Goal: Find specific page/section: Find specific page/section

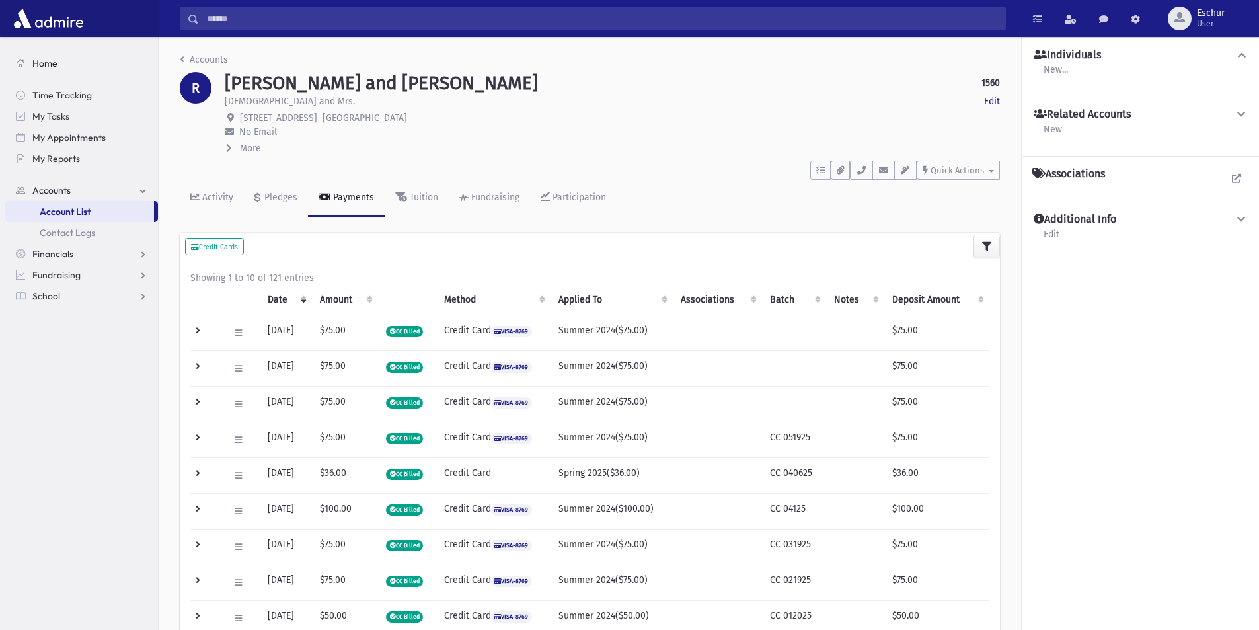
click at [42, 64] on span "Home" at bounding box center [44, 63] width 25 height 12
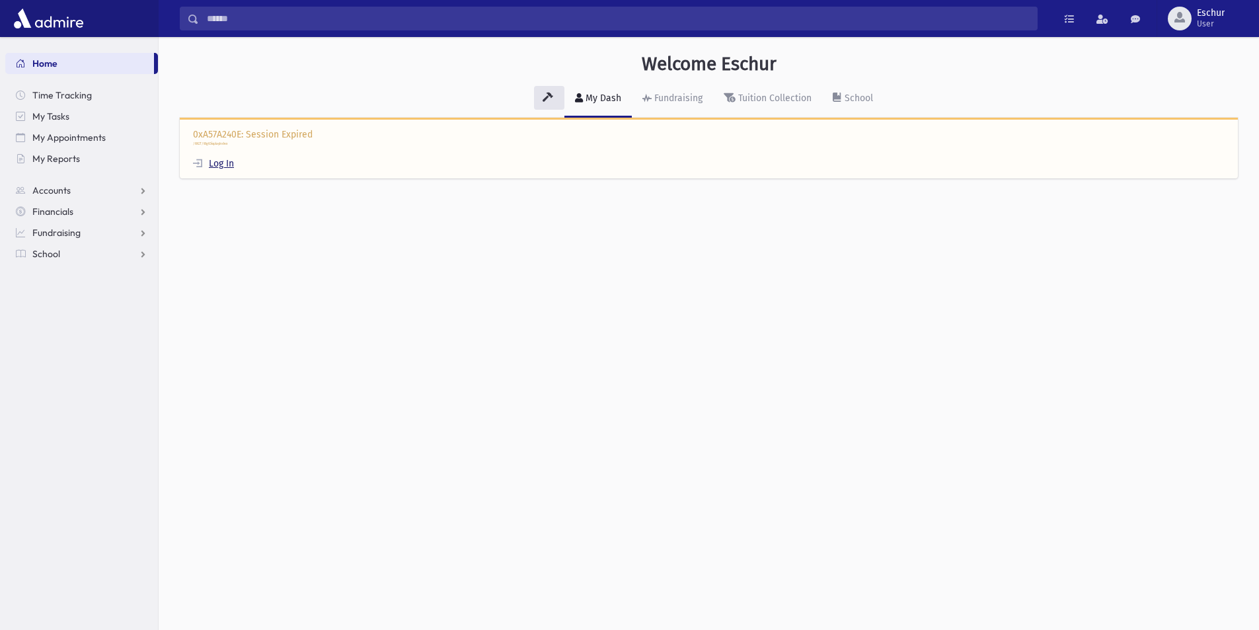
click at [230, 161] on link "Log In" at bounding box center [213, 163] width 41 height 11
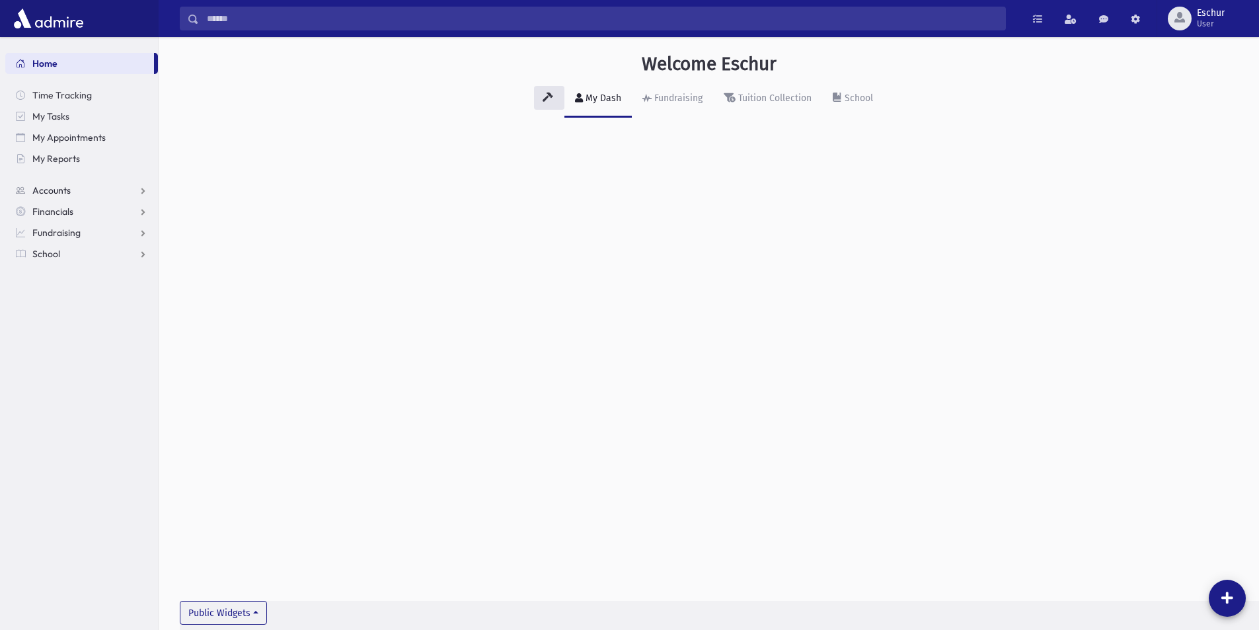
click at [44, 196] on span "Accounts" at bounding box center [51, 190] width 38 height 12
click at [43, 210] on span "Account List" at bounding box center [65, 212] width 51 height 12
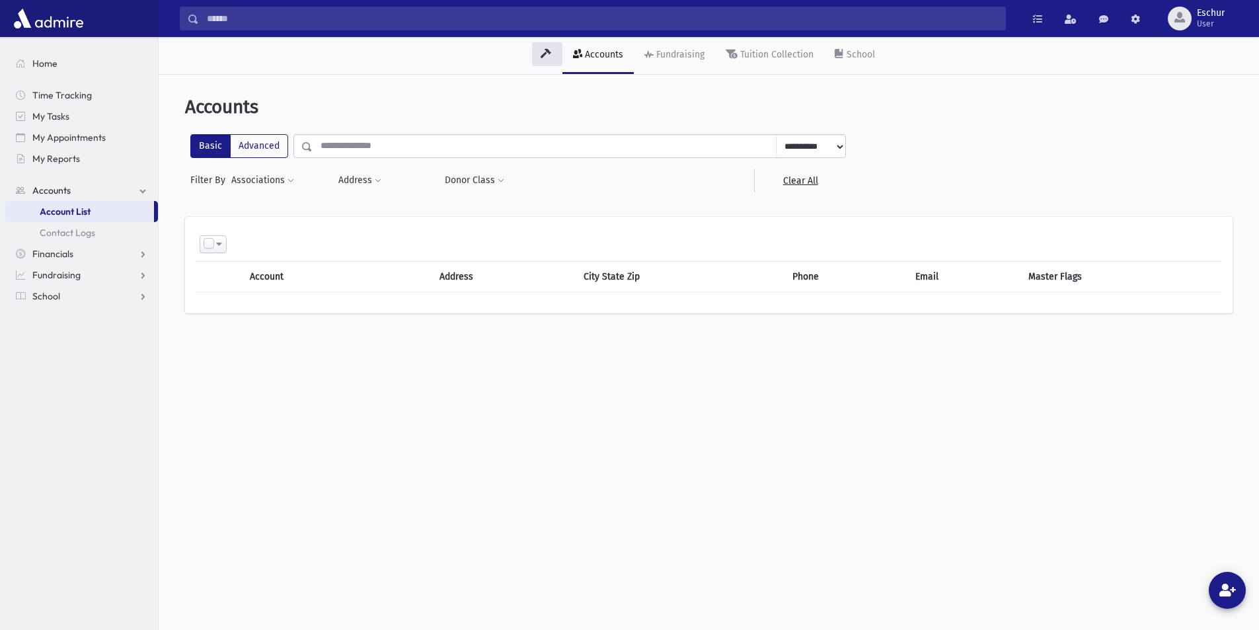
click at [391, 155] on input "text" at bounding box center [545, 146] width 464 height 24
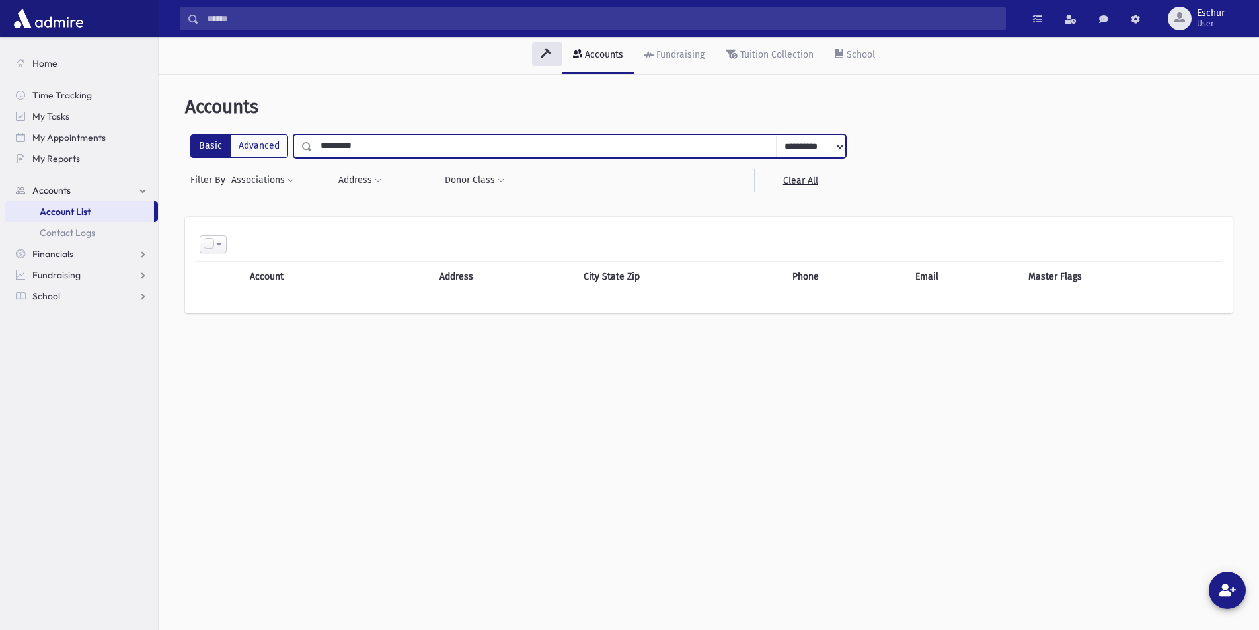
type input "*********"
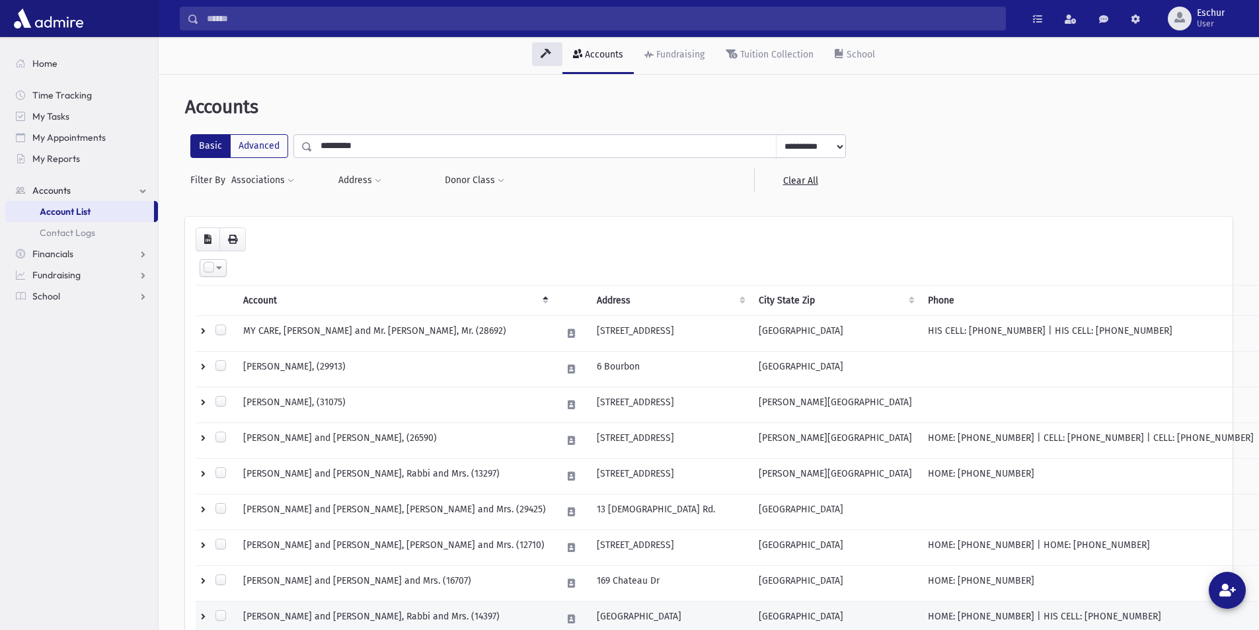
click at [439, 613] on td "SCHECHTER, Bentzion and Atara, Rabbi and Mrs. (14397)" at bounding box center [394, 619] width 319 height 36
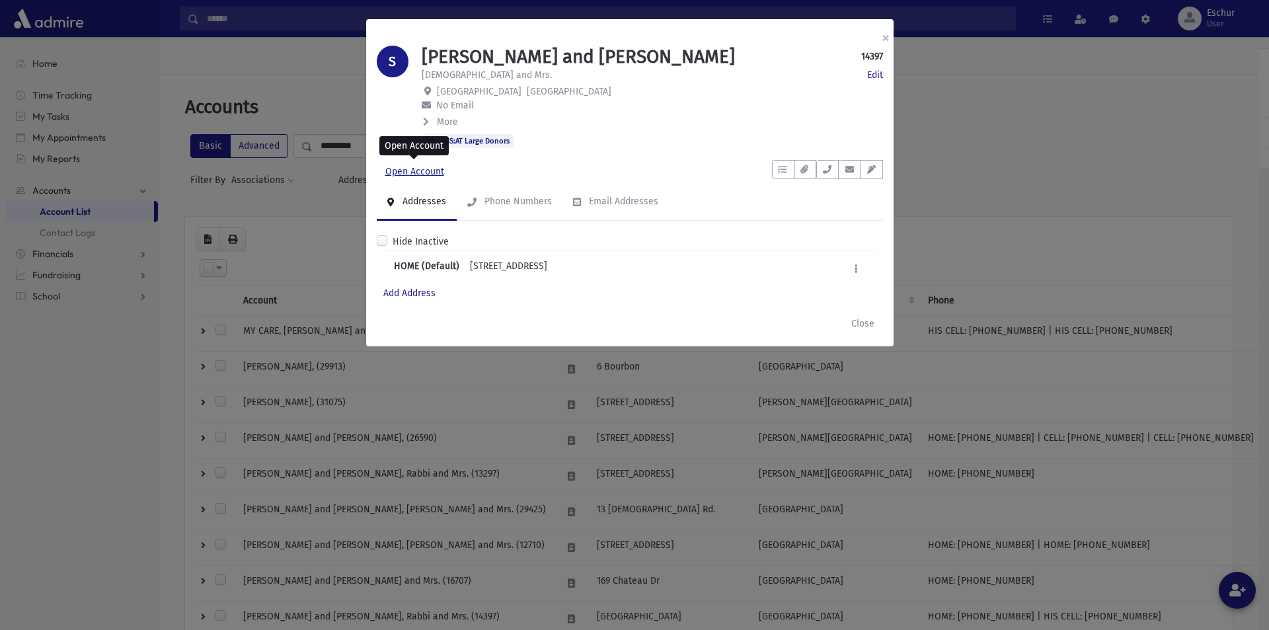
click at [422, 171] on link "Open Account" at bounding box center [415, 172] width 76 height 24
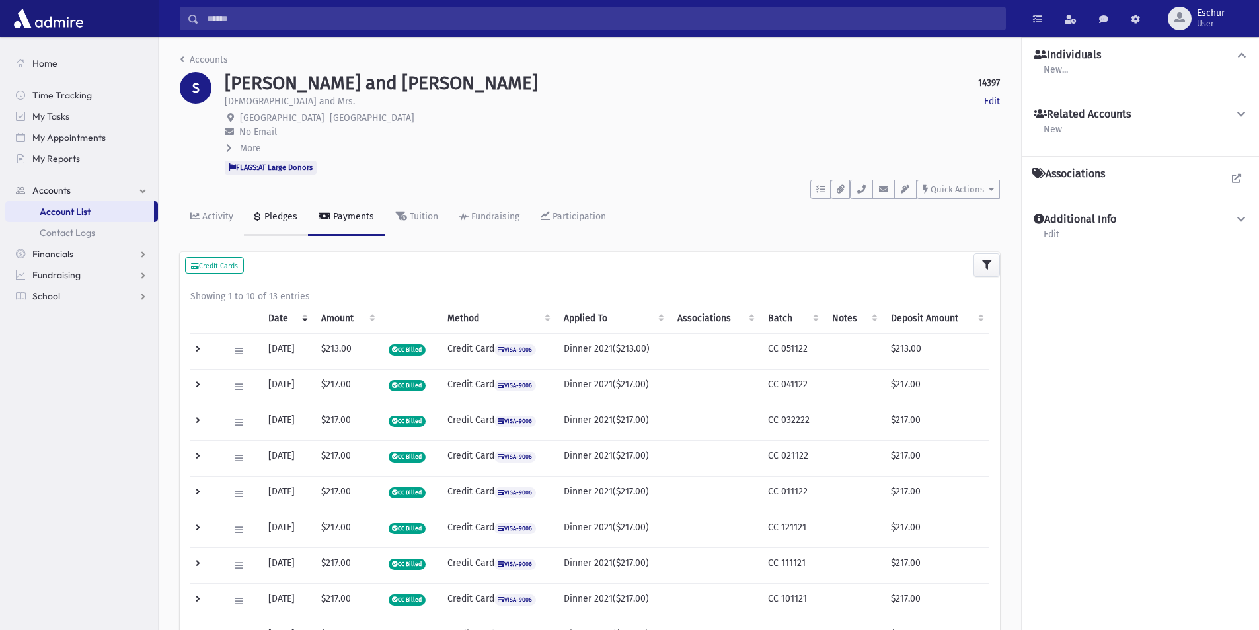
click at [272, 216] on div "Pledges" at bounding box center [280, 216] width 36 height 11
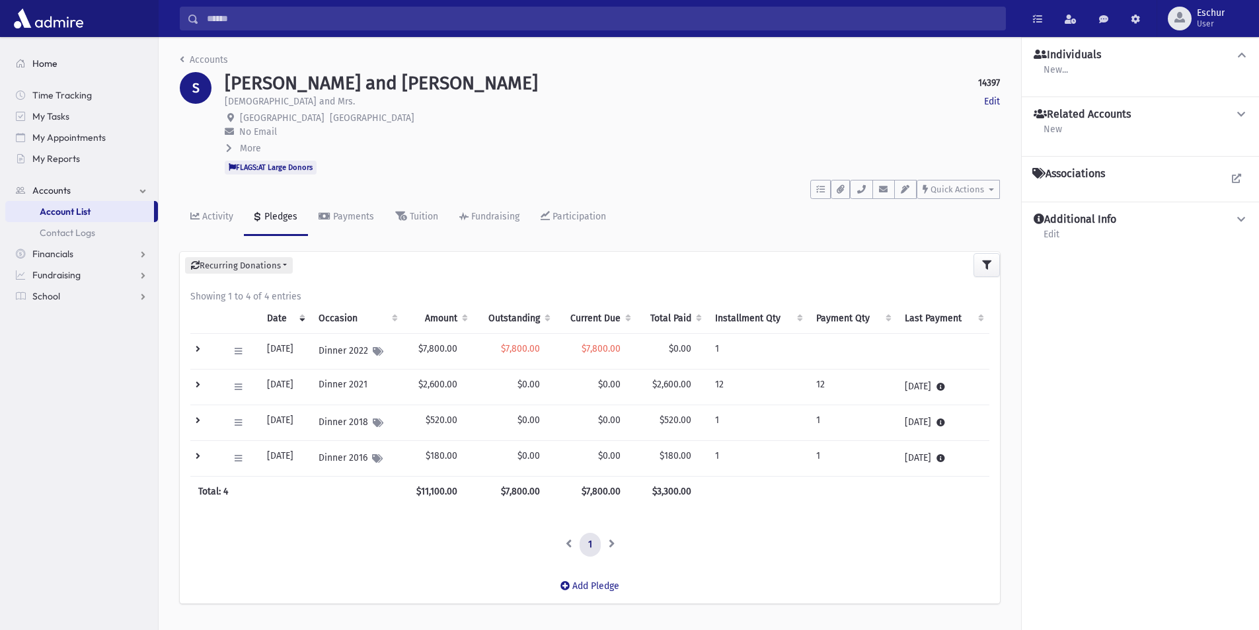
click at [56, 71] on link "Home" at bounding box center [81, 63] width 153 height 21
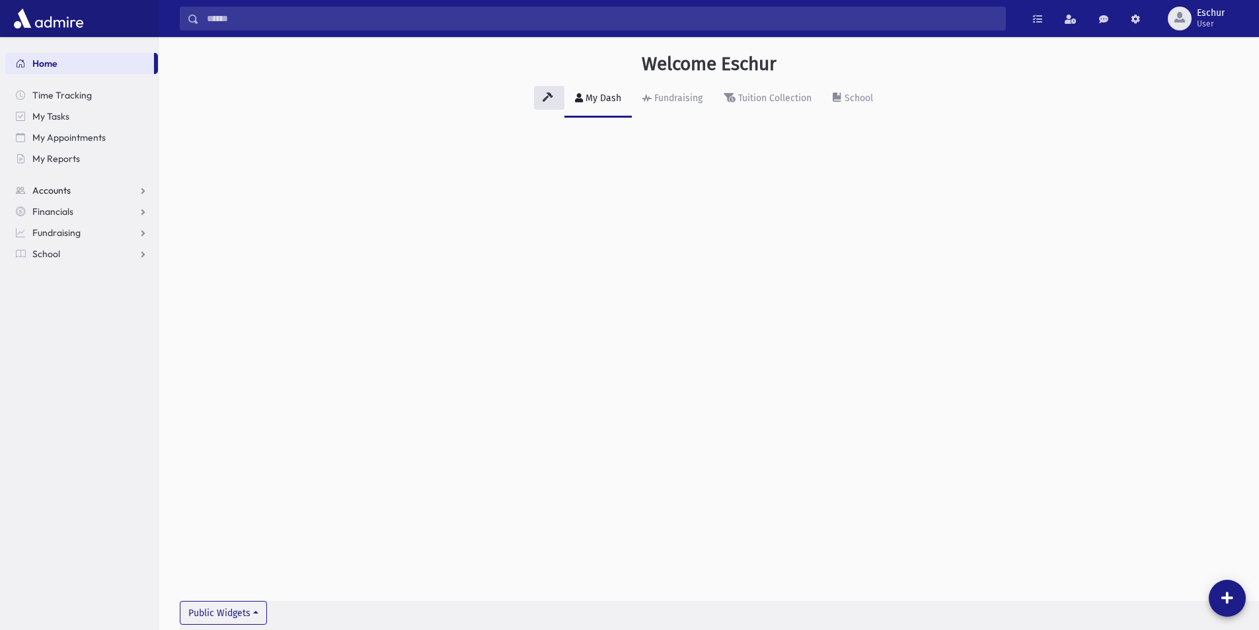
click at [62, 184] on link "Accounts" at bounding box center [81, 190] width 153 height 21
click at [48, 217] on span "Account List" at bounding box center [65, 212] width 51 height 12
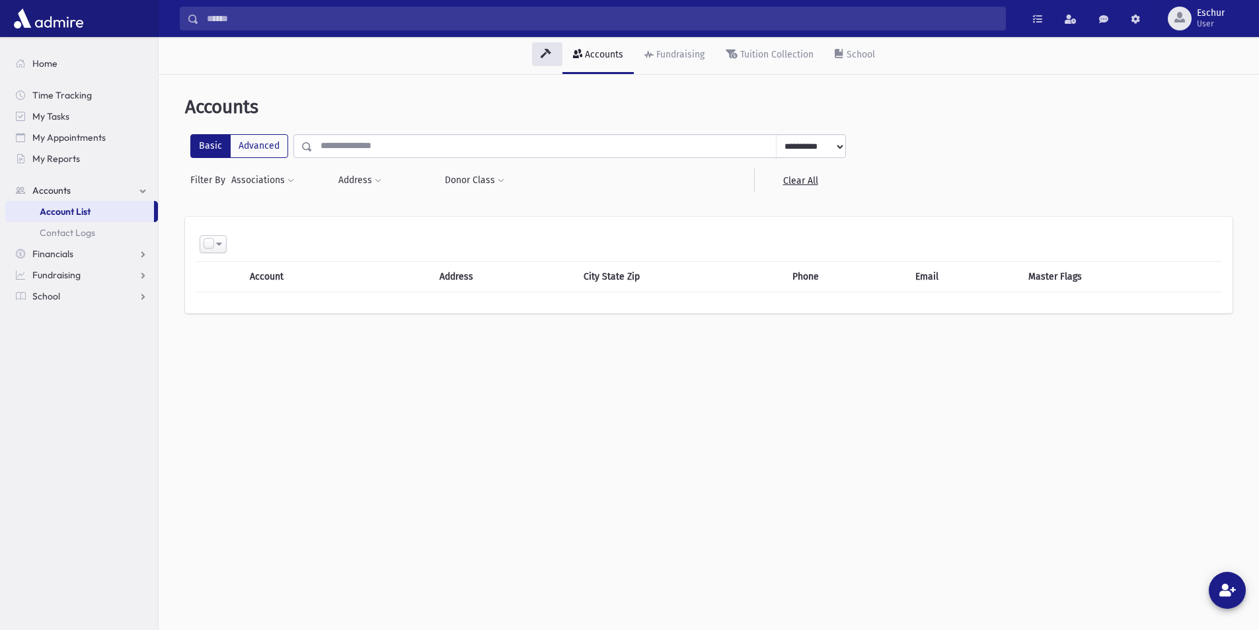
click at [372, 143] on input "text" at bounding box center [545, 146] width 464 height 24
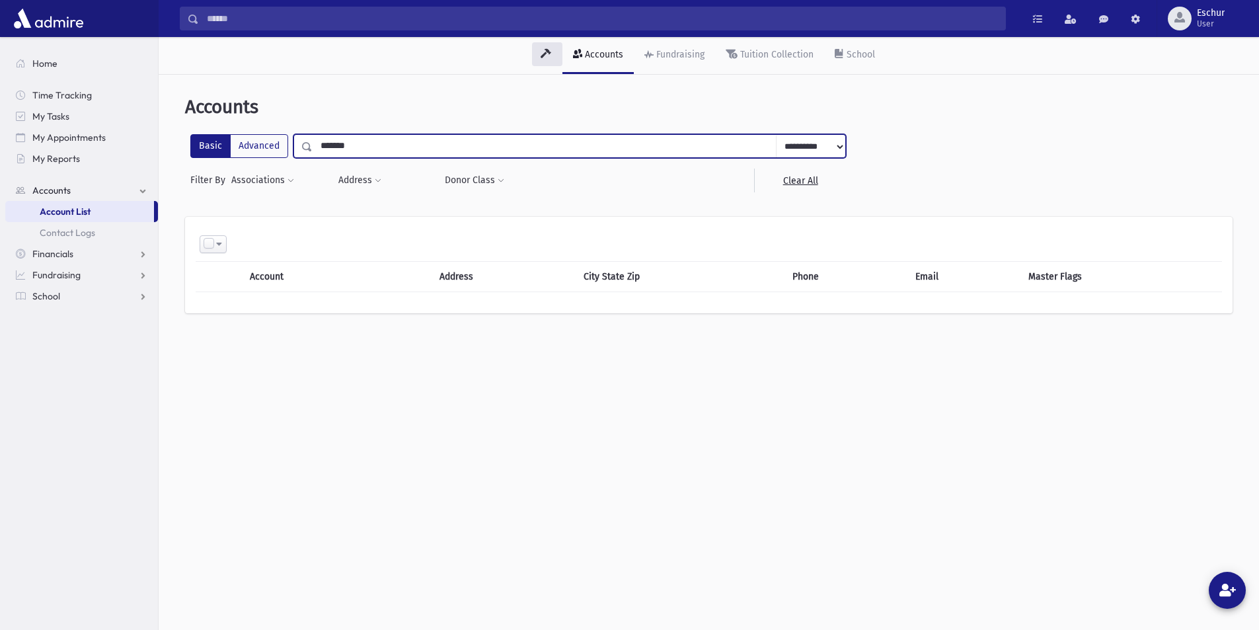
type input "*******"
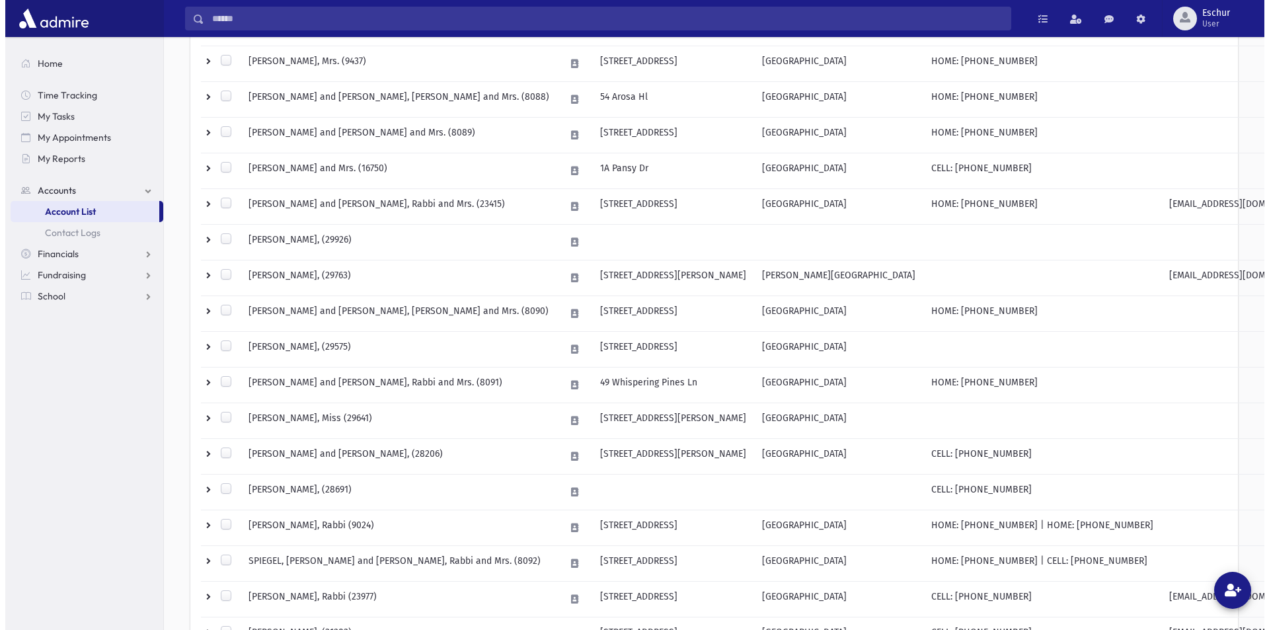
scroll to position [608, 0]
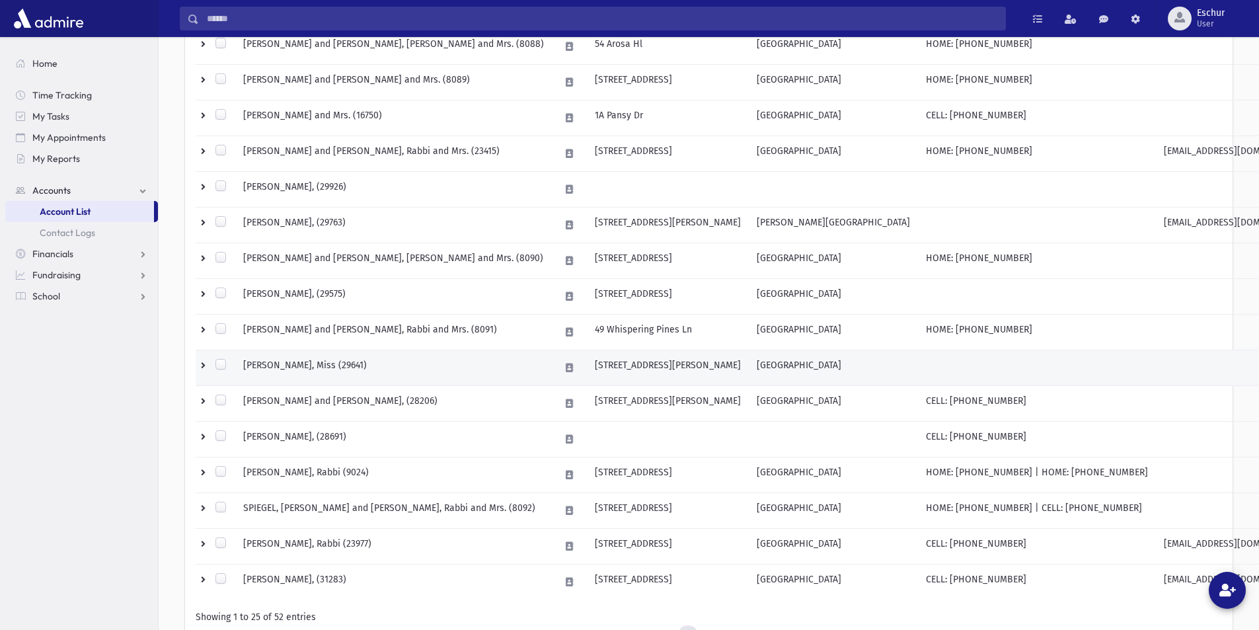
click at [302, 364] on td "SPIEGEL, Hindy, Miss (29641)" at bounding box center [393, 368] width 317 height 36
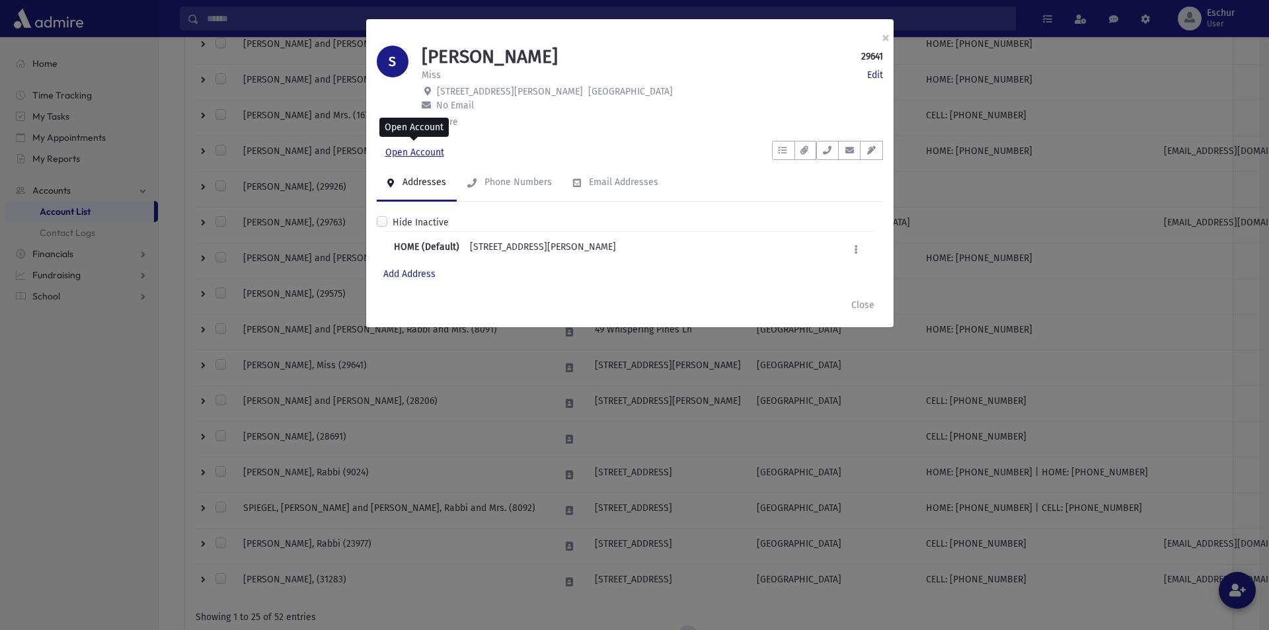
click at [417, 149] on link "Open Account" at bounding box center [415, 153] width 76 height 24
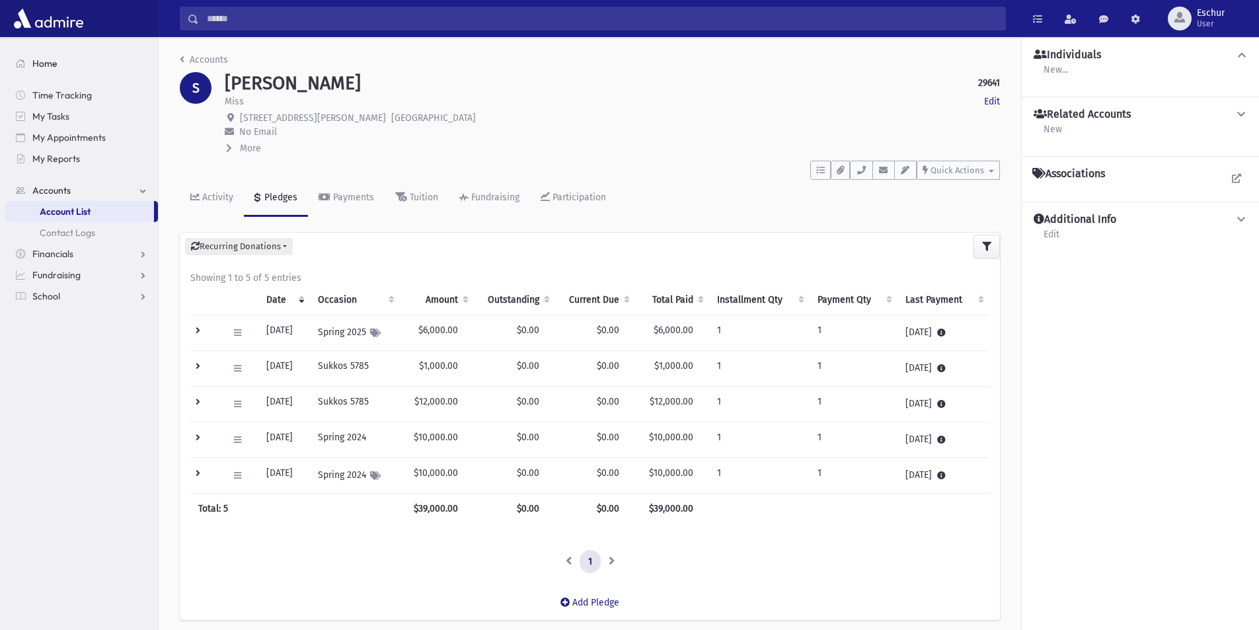
click at [43, 63] on span "Home" at bounding box center [44, 63] width 25 height 12
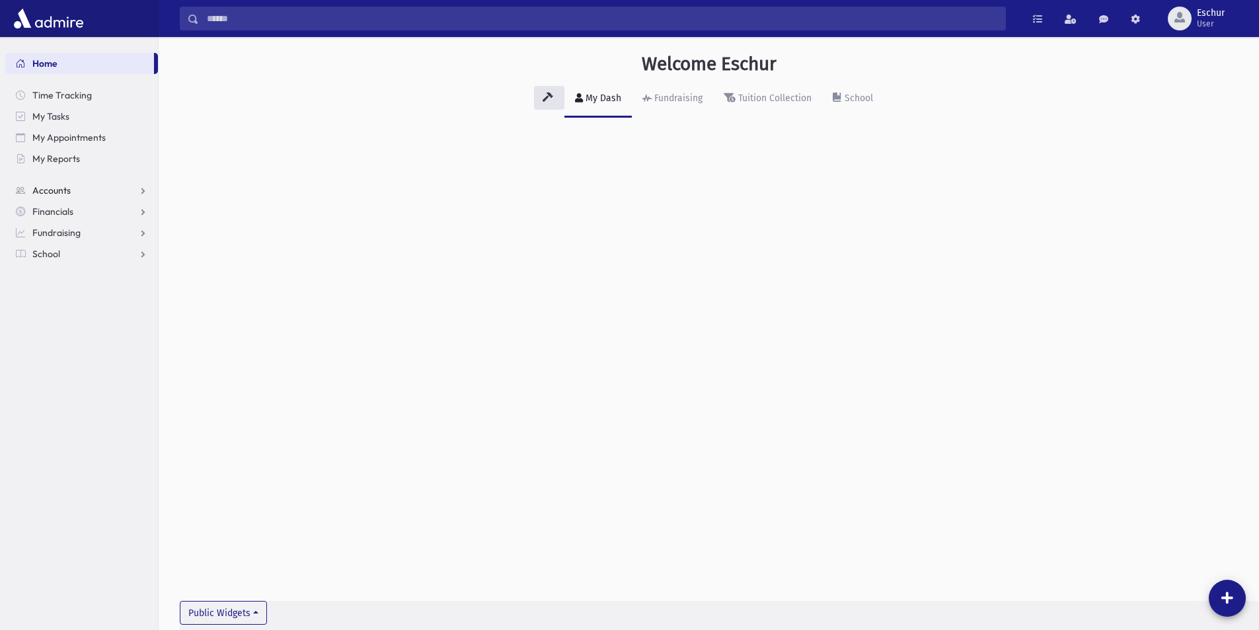
click at [42, 190] on span "Accounts" at bounding box center [51, 190] width 38 height 12
click at [77, 203] on link "Account List" at bounding box center [81, 211] width 153 height 21
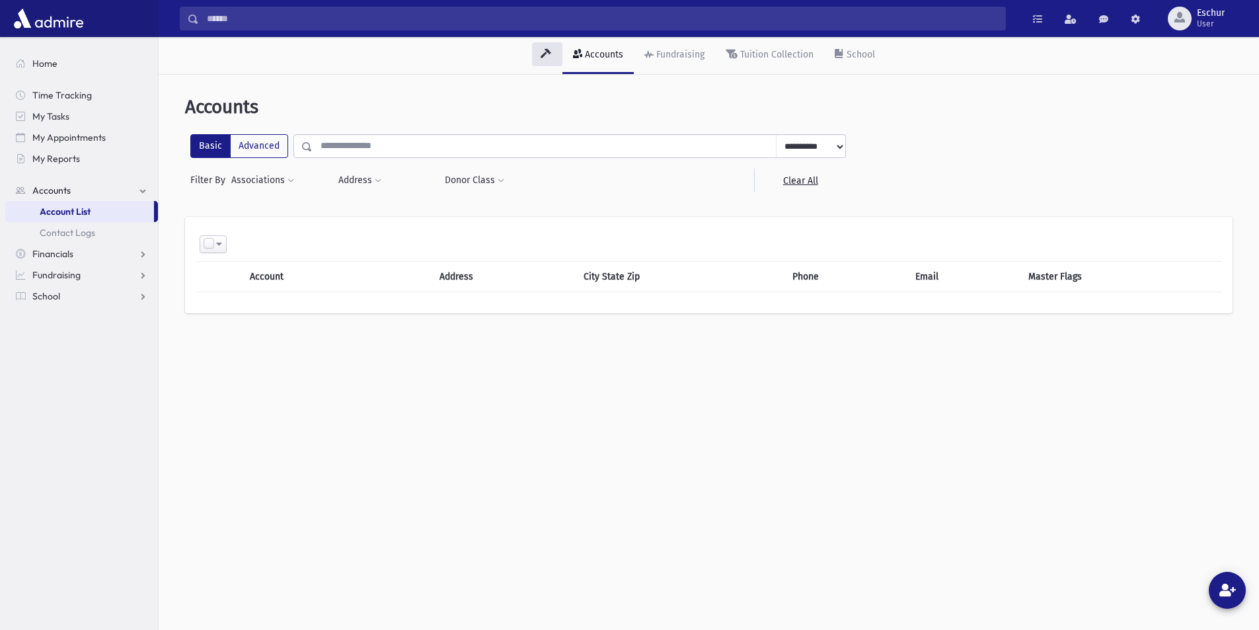
click at [353, 148] on input "text" at bounding box center [545, 146] width 464 height 24
